Goal: Obtain resource: Obtain resource

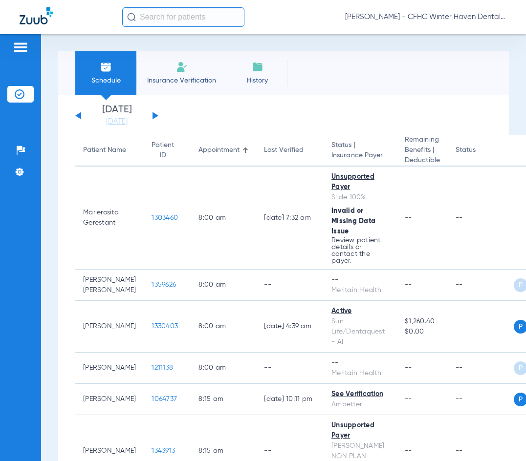
click at [152, 112] on div "[DATE] [DATE] [DATE] [DATE] [DATE] [DATE] [DATE] [DATE] [DATE] [DATE] [DATE] [D…" at bounding box center [116, 115] width 83 height 21
drag, startPoint x: 154, startPoint y: 115, endPoint x: 150, endPoint y: 162, distance: 47.6
click at [155, 115] on button at bounding box center [155, 115] width 6 height 7
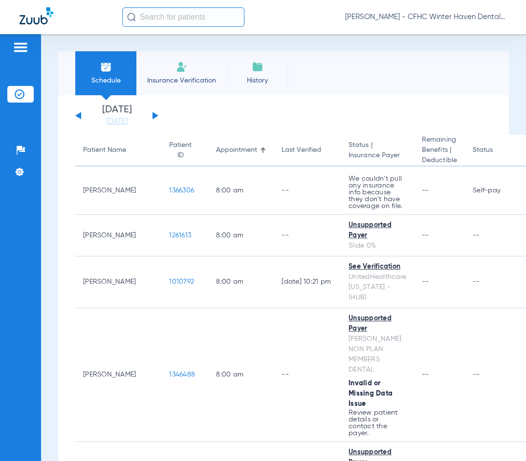
click at [312, 42] on div "Schedule Insurance Verification History Last Appt. Sync Time: Today - 04:17 PM …" at bounding box center [283, 247] width 485 height 427
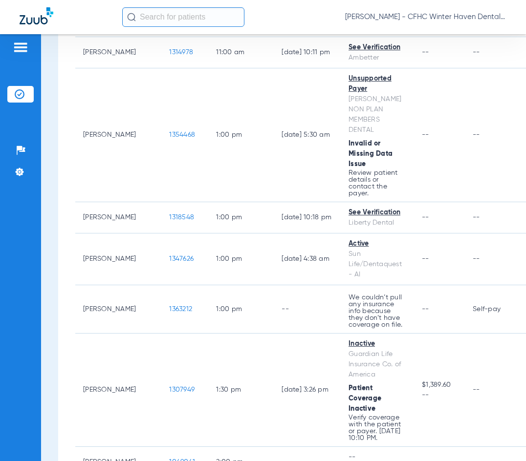
scroll to position [1075, 0]
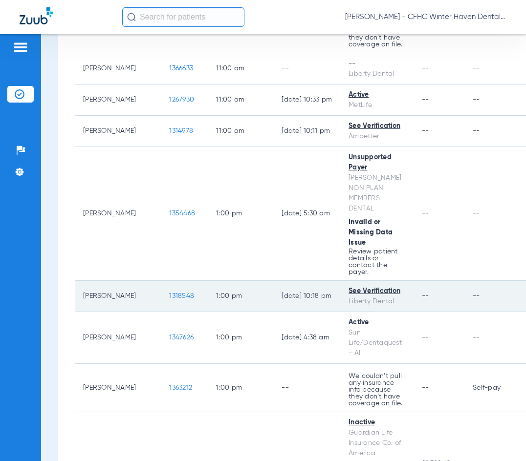
click at [169, 293] on span "1318548" at bounding box center [181, 296] width 25 height 7
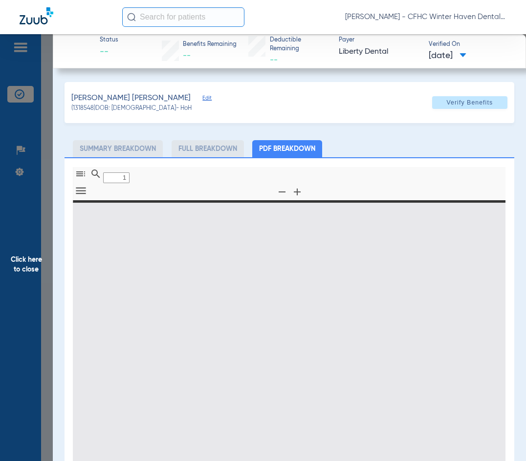
type input "0"
select select "page-width"
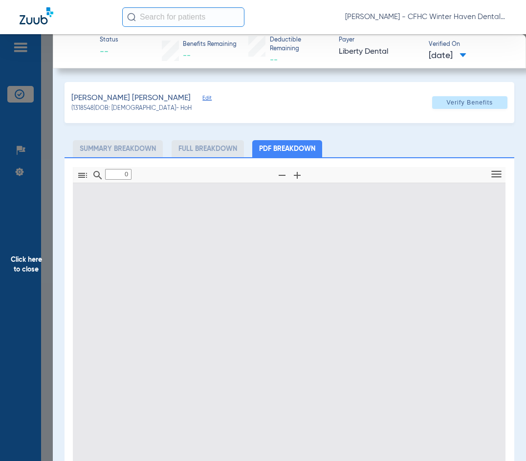
type input "1"
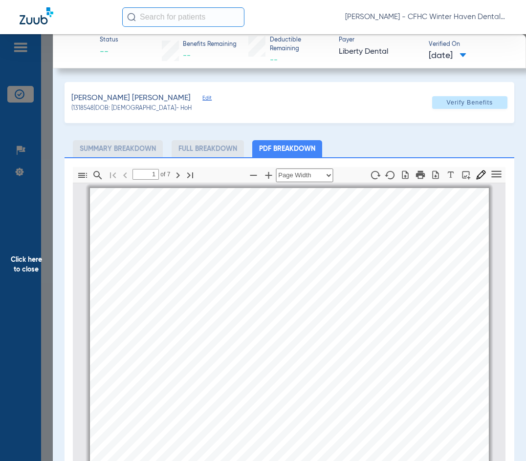
scroll to position [5, 0]
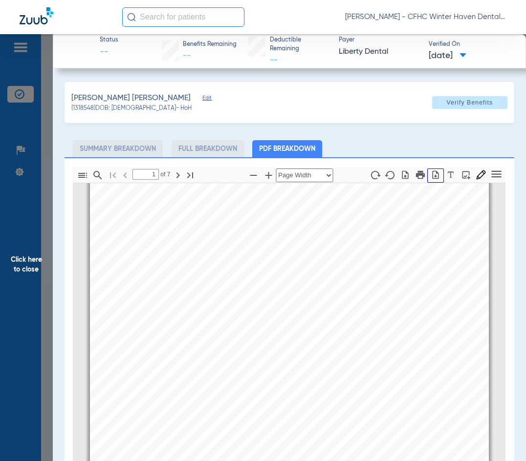
click at [430, 174] on icon "button" at bounding box center [435, 175] width 10 height 10
click at [20, 257] on span "Click here to close" at bounding box center [26, 264] width 53 height 461
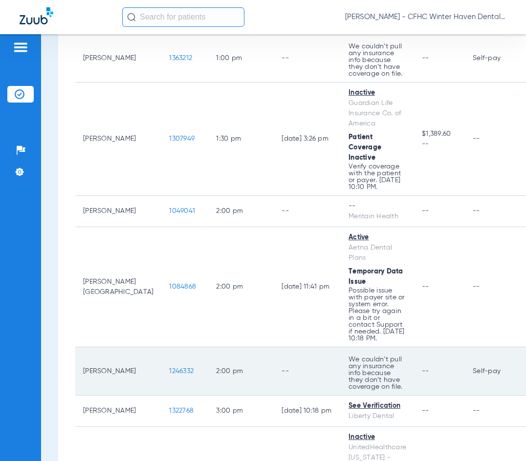
scroll to position [1515, 0]
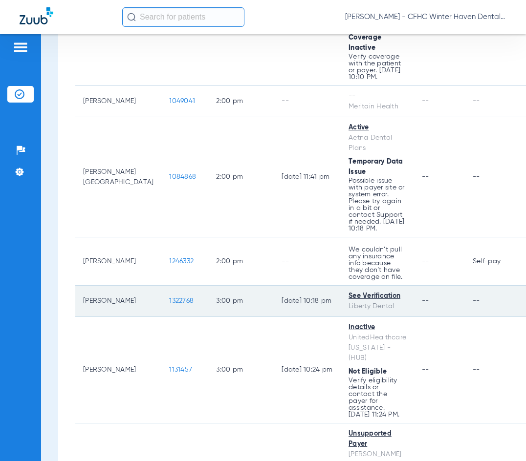
click at [169, 298] on span "1322768" at bounding box center [181, 301] width 24 height 7
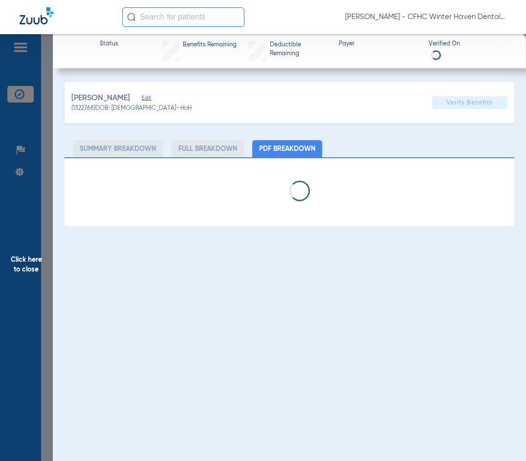
select select "page-width"
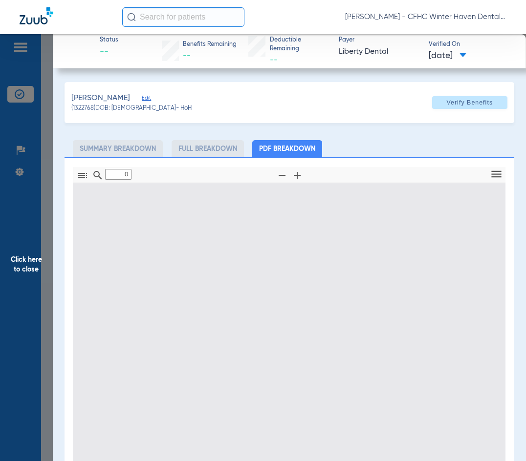
type input "1"
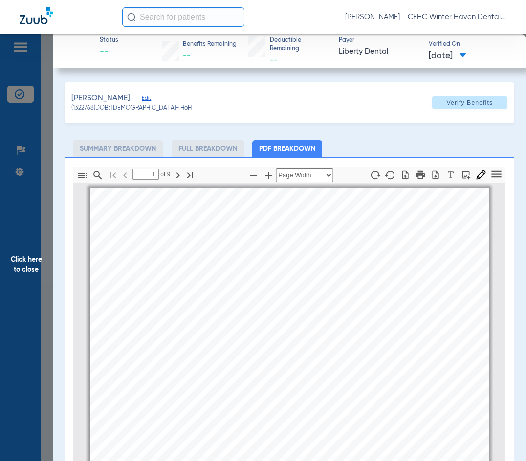
scroll to position [5, 0]
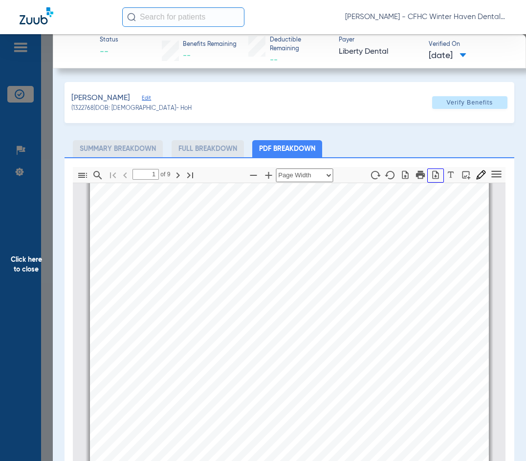
click at [432, 177] on icon "button" at bounding box center [435, 175] width 6 height 8
click at [21, 265] on span "Click here to close" at bounding box center [26, 264] width 53 height 461
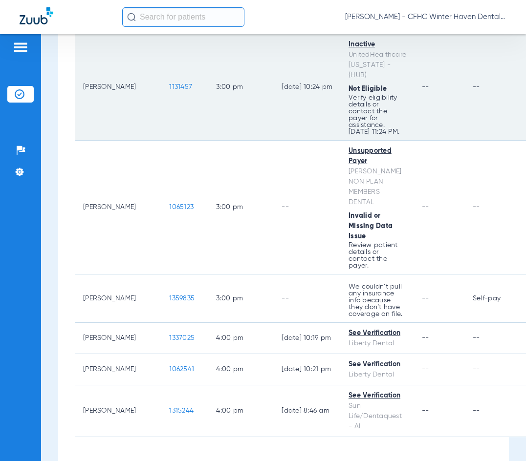
scroll to position [1812, 0]
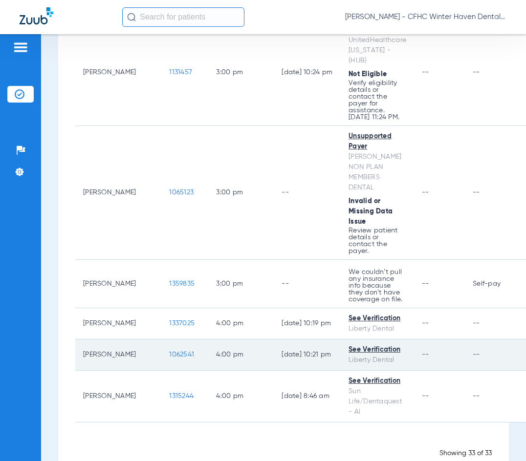
click at [169, 351] on span "1062541" at bounding box center [181, 354] width 25 height 7
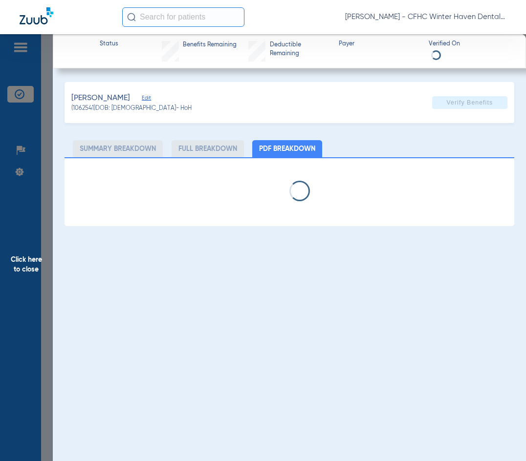
select select "page-width"
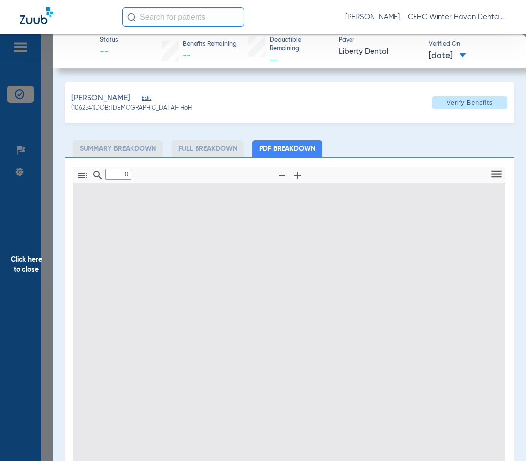
type input "1"
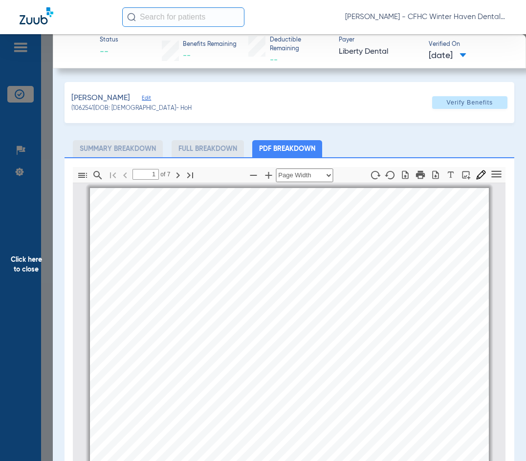
scroll to position [5, 0]
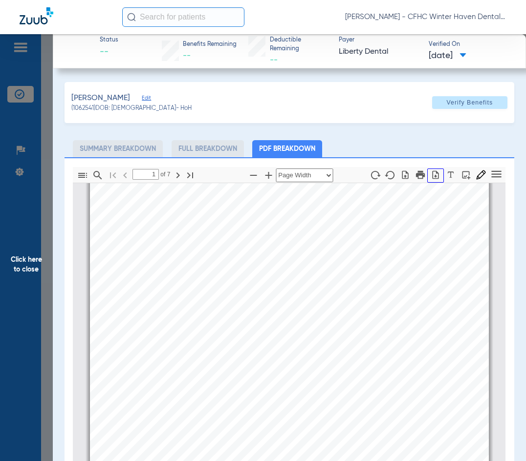
click at [429, 181] on button "button" at bounding box center [435, 176] width 17 height 14
click at [26, 257] on span "Click here to close" at bounding box center [26, 264] width 53 height 461
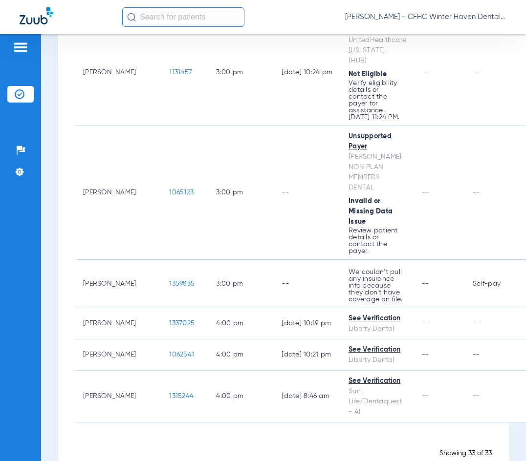
click at [112, 447] on div "Schedule Insurance Verification History Last Appt. Sync Time: Today - 04:41 PM …" at bounding box center [283, 247] width 485 height 427
